Goal: Information Seeking & Learning: Learn about a topic

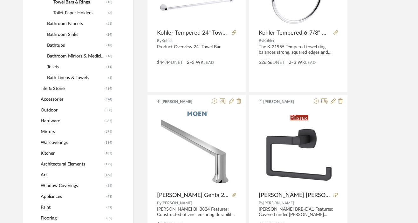
scroll to position [389, 1]
click at [53, 92] on span "Tile & Stone" at bounding box center [72, 89] width 62 height 11
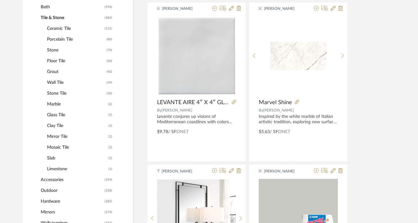
scroll to position [312, 1]
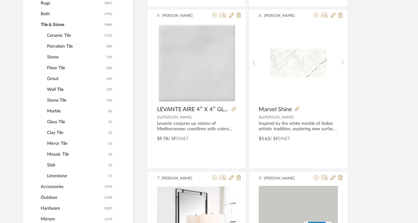
click at [52, 113] on span "Marble" at bounding box center [77, 111] width 60 height 11
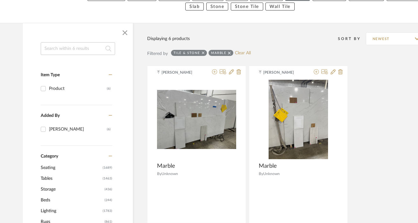
scroll to position [190, 1]
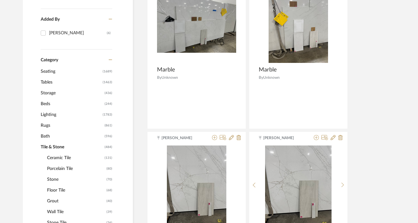
click at [58, 159] on span "Ceramic Tile" at bounding box center [75, 158] width 56 height 11
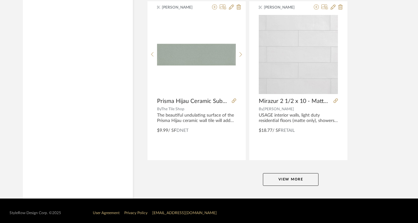
scroll to position [2927, 1]
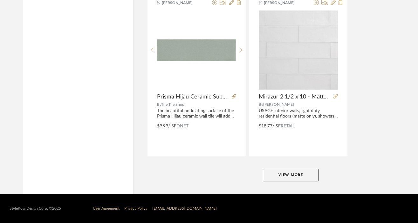
click at [284, 172] on button "View More" at bounding box center [291, 175] width 56 height 13
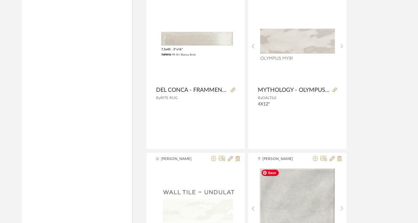
scroll to position [4360, 2]
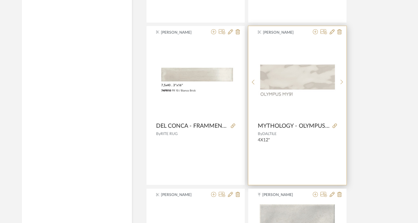
click at [298, 79] on img "0" at bounding box center [297, 80] width 79 height 36
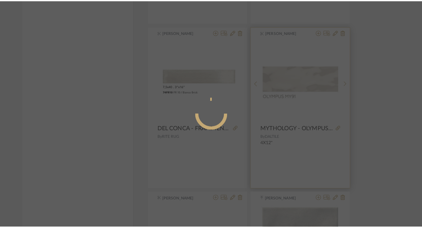
scroll to position [0, 0]
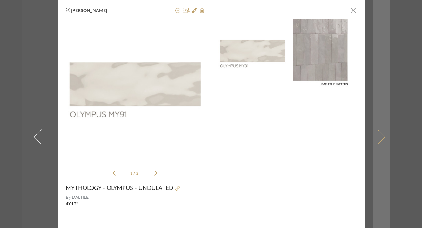
click at [382, 84] on link at bounding box center [381, 137] width 17 height 274
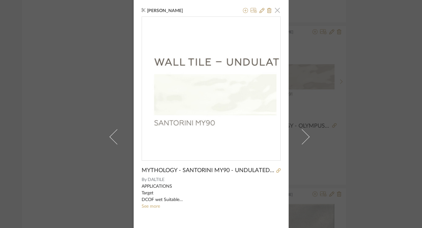
click at [275, 11] on span "button" at bounding box center [277, 10] width 13 height 13
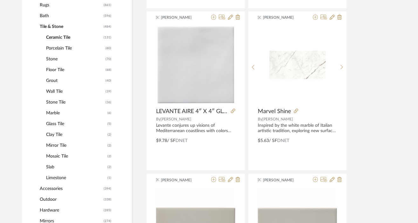
scroll to position [304, 2]
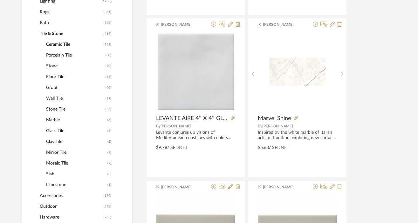
click at [54, 110] on span "Stone Tile" at bounding box center [75, 109] width 58 height 11
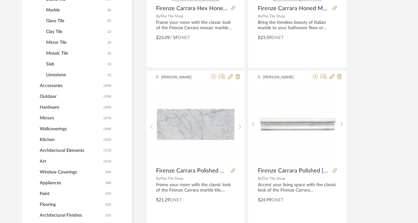
scroll to position [393, 2]
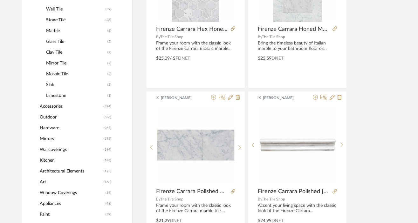
click at [54, 32] on span "Marble" at bounding box center [76, 30] width 60 height 11
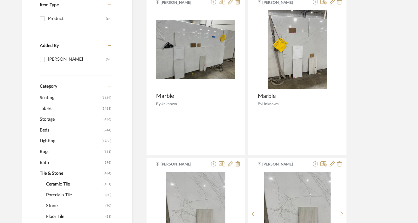
scroll to position [190, 2]
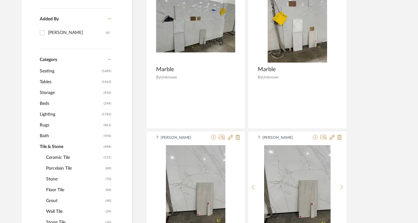
click at [59, 195] on span "Grout" at bounding box center [75, 200] width 58 height 11
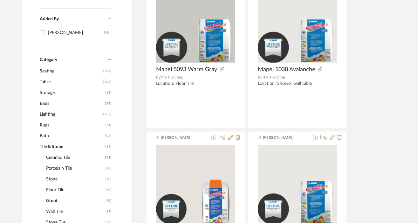
click at [58, 171] on span "Porcelain Tile" at bounding box center [75, 168] width 58 height 11
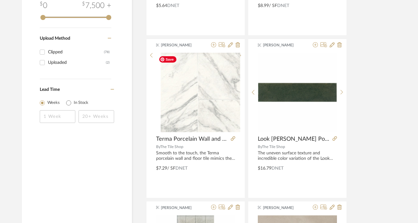
scroll to position [935, 2]
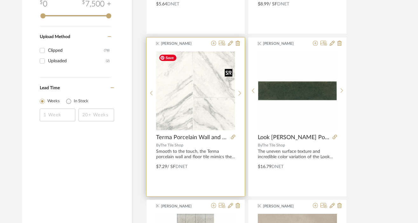
click at [204, 113] on img "0" at bounding box center [195, 90] width 79 height 79
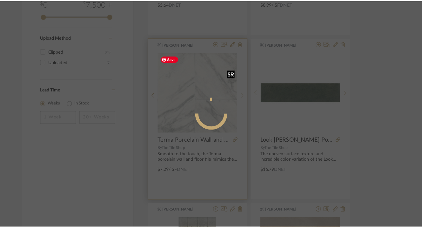
scroll to position [0, 0]
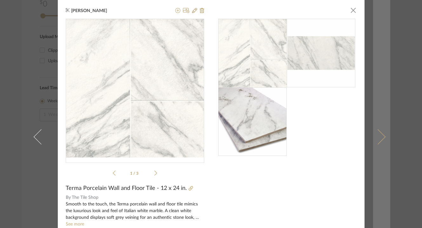
click at [377, 68] on link at bounding box center [381, 137] width 17 height 274
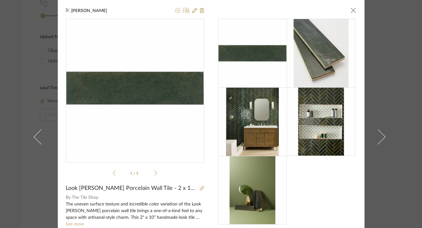
click at [24, 48] on div "[PERSON_NAME] × 1 / 5 Look [PERSON_NAME] Porcelain Wall Tile - 2 x 10 in. By Th…" at bounding box center [211, 114] width 422 height 228
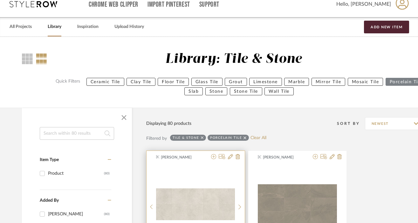
scroll to position [0, 2]
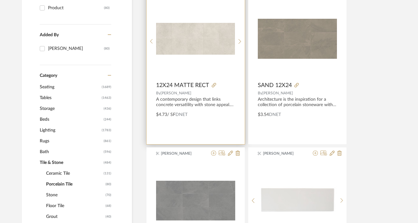
click at [207, 41] on img "0" at bounding box center [195, 38] width 79 height 31
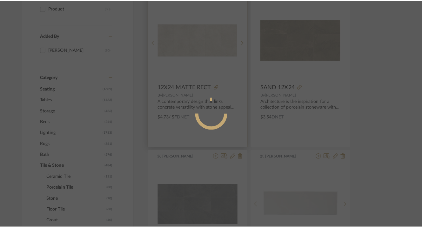
scroll to position [0, 0]
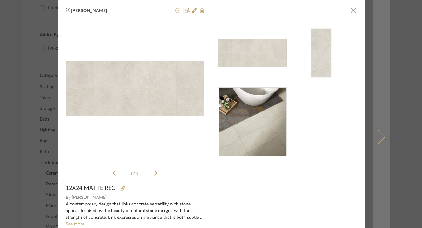
click at [388, 82] on link at bounding box center [381, 137] width 17 height 274
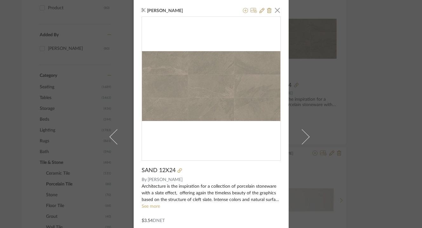
click at [373, 83] on div "[PERSON_NAME] × SAND 12X24 By [PERSON_NAME] Architecture is the inspiration for…" at bounding box center [211, 114] width 422 height 228
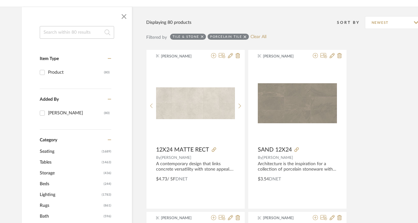
scroll to position [168, 2]
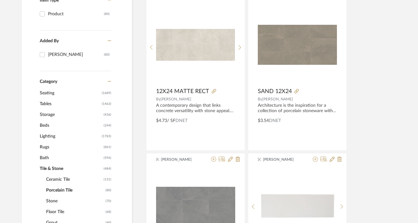
click at [45, 160] on span "Bath" at bounding box center [71, 158] width 62 height 11
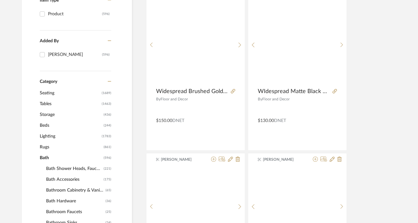
click at [62, 169] on span "Bath Shower Heads, Faucets & Sets" at bounding box center [74, 168] width 56 height 11
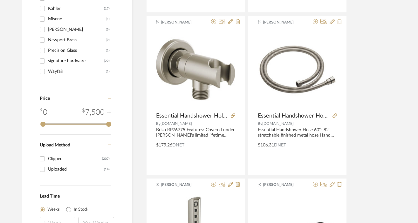
scroll to position [794, 2]
